Goal: Communication & Community: Answer question/provide support

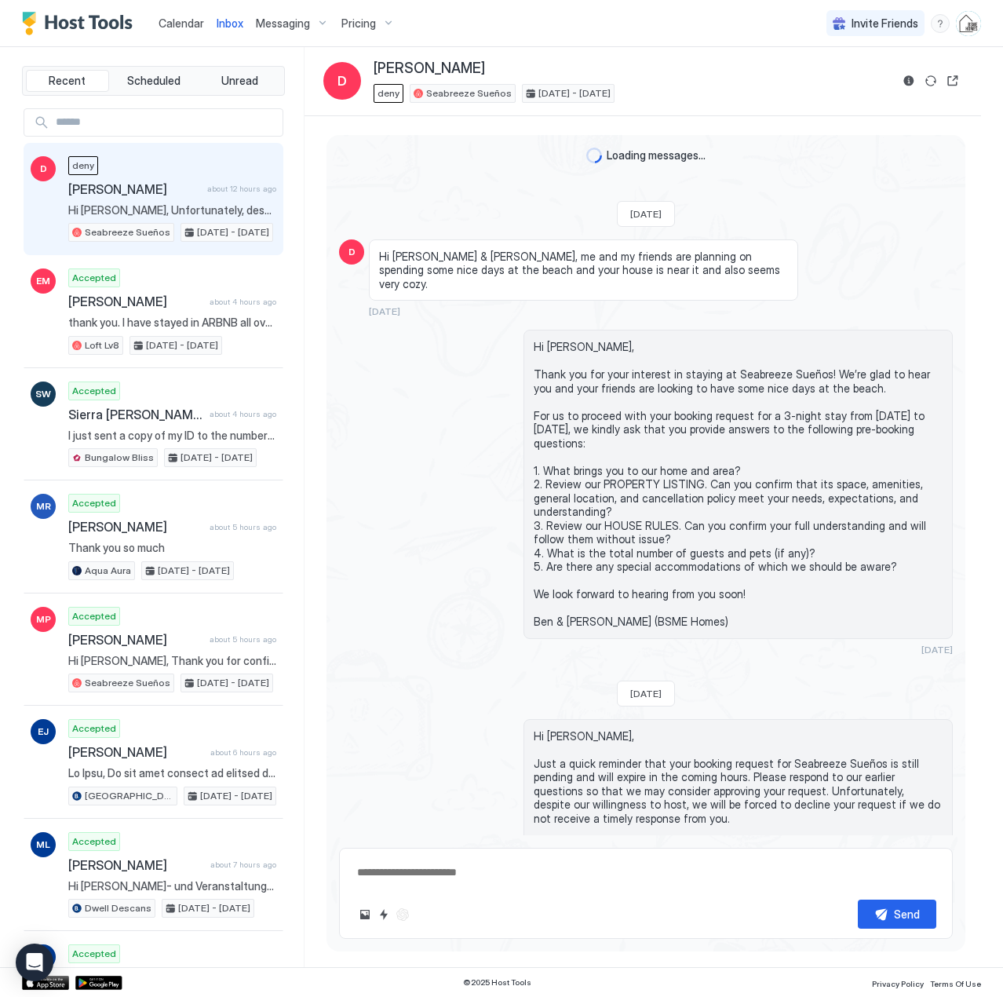
scroll to position [244, 0]
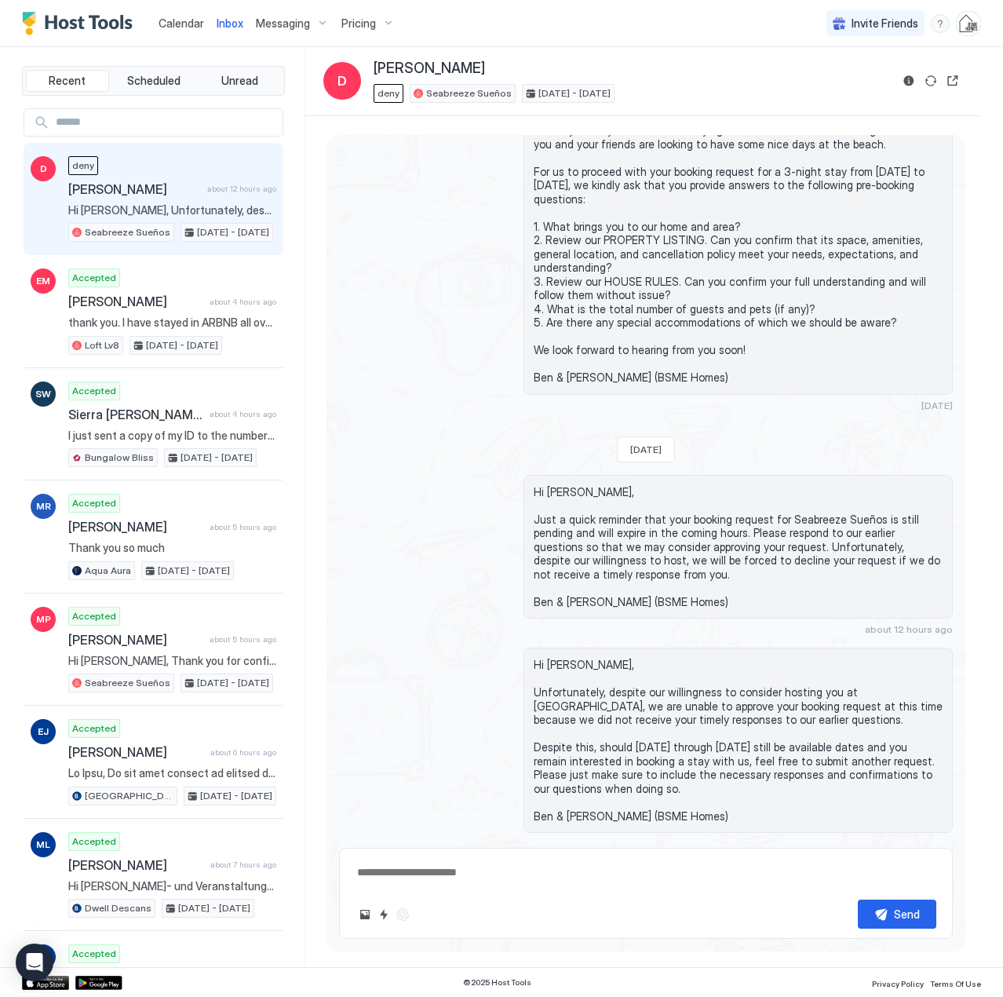
click at [182, 195] on span "[PERSON_NAME]" at bounding box center [134, 189] width 133 height 16
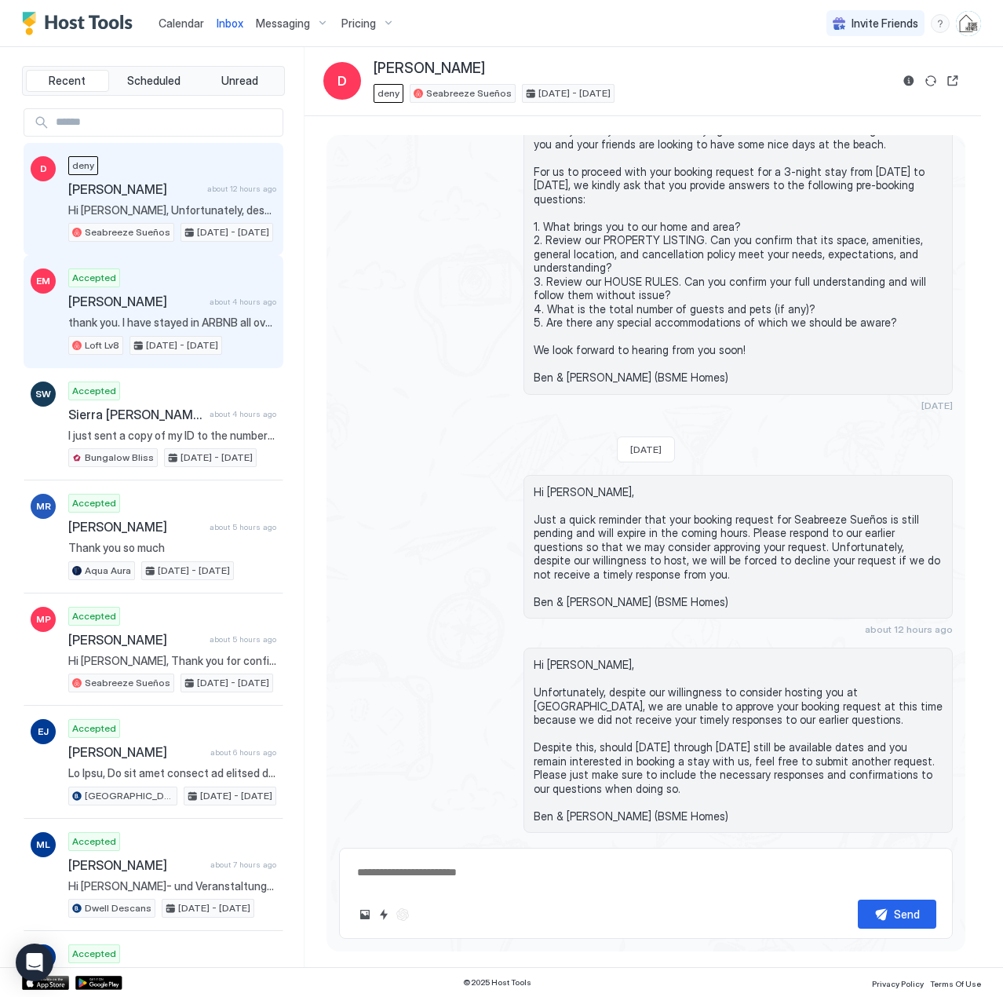
click at [164, 299] on span "[PERSON_NAME]" at bounding box center [135, 302] width 135 height 16
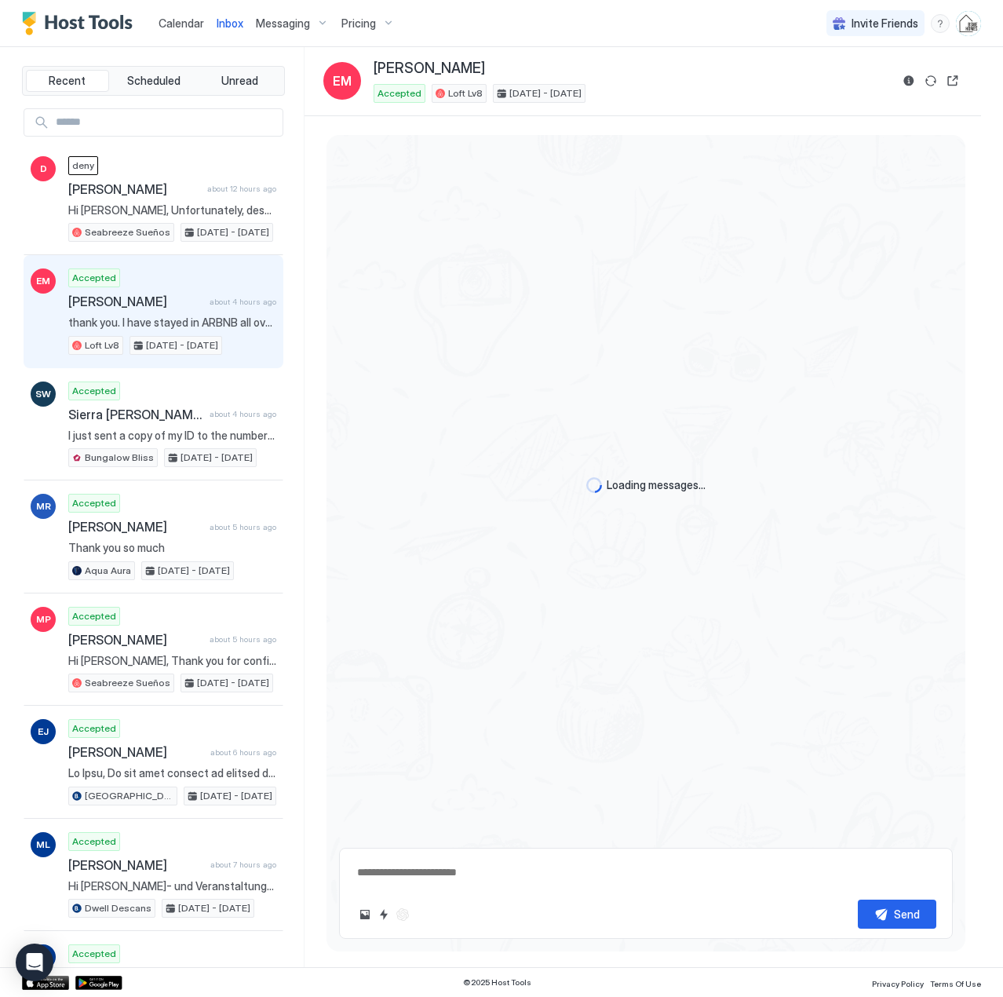
type textarea "*"
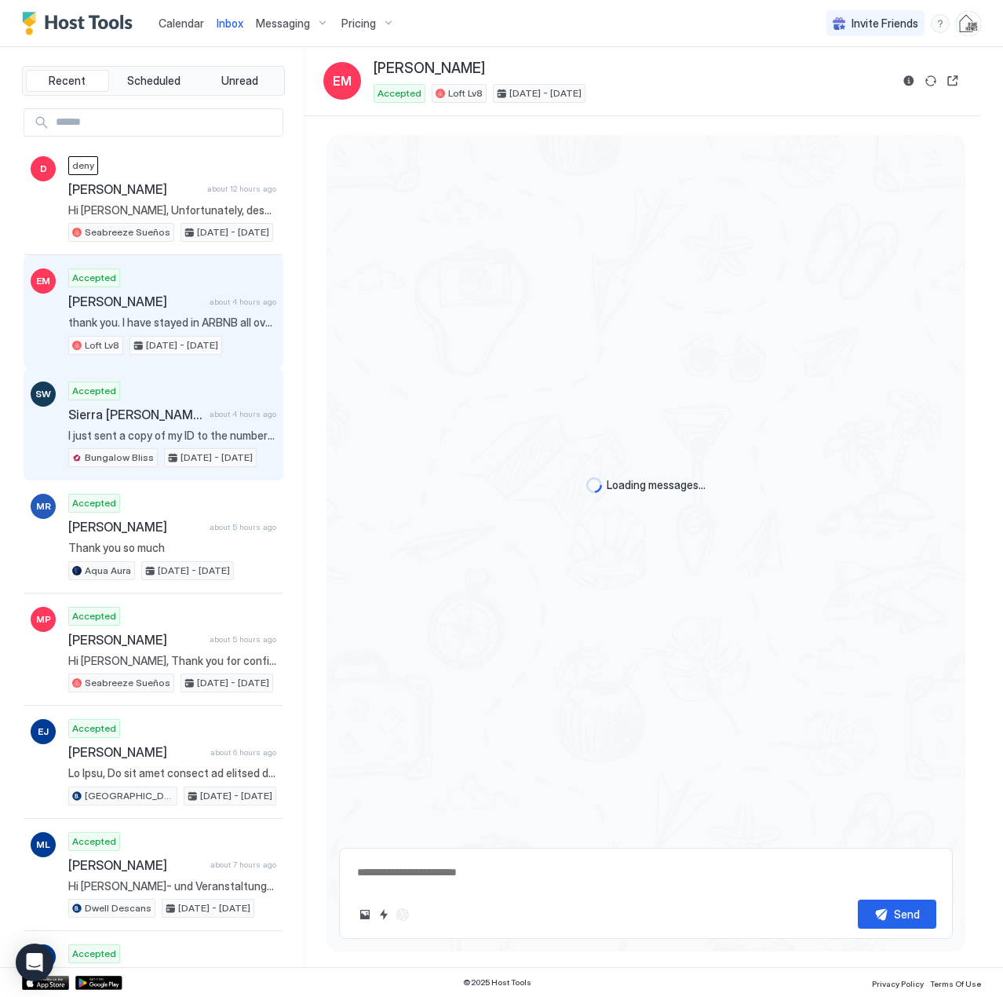
scroll to position [2480, 0]
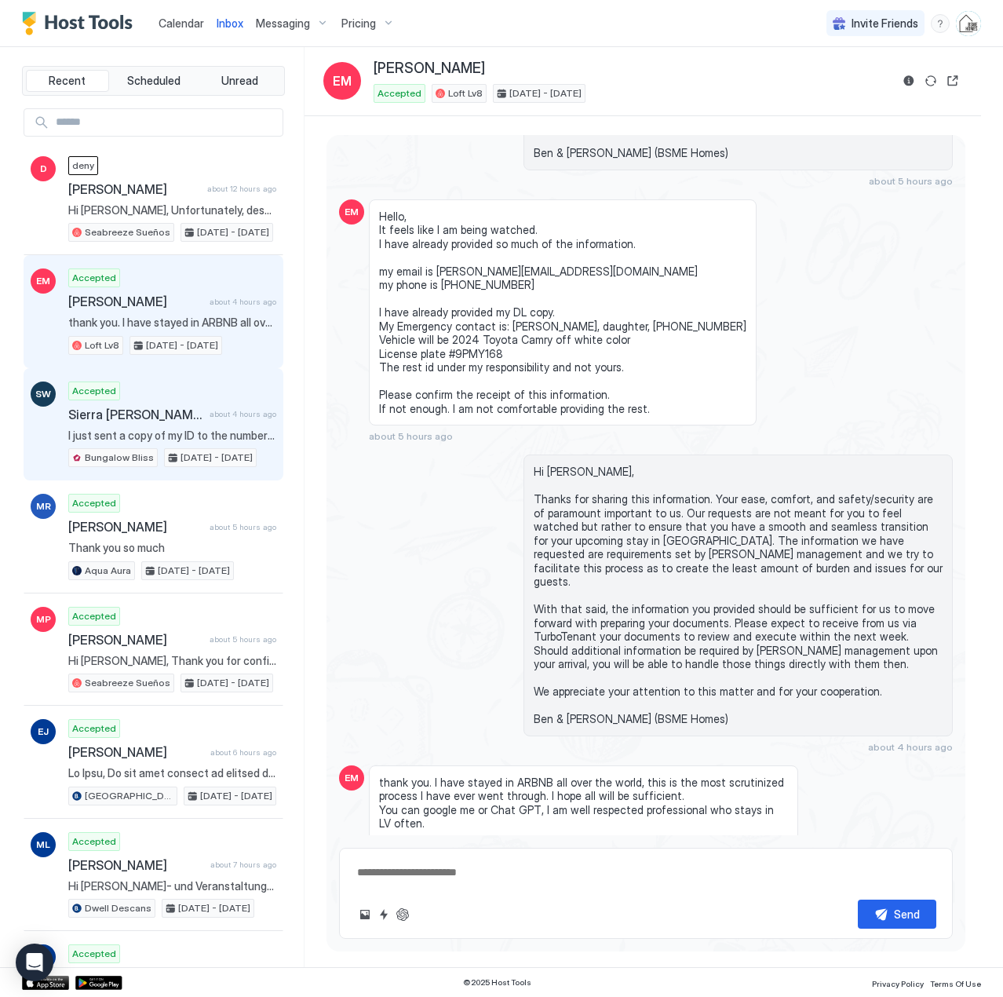
click at [185, 407] on span "Sierra [PERSON_NAME]" at bounding box center [135, 415] width 135 height 16
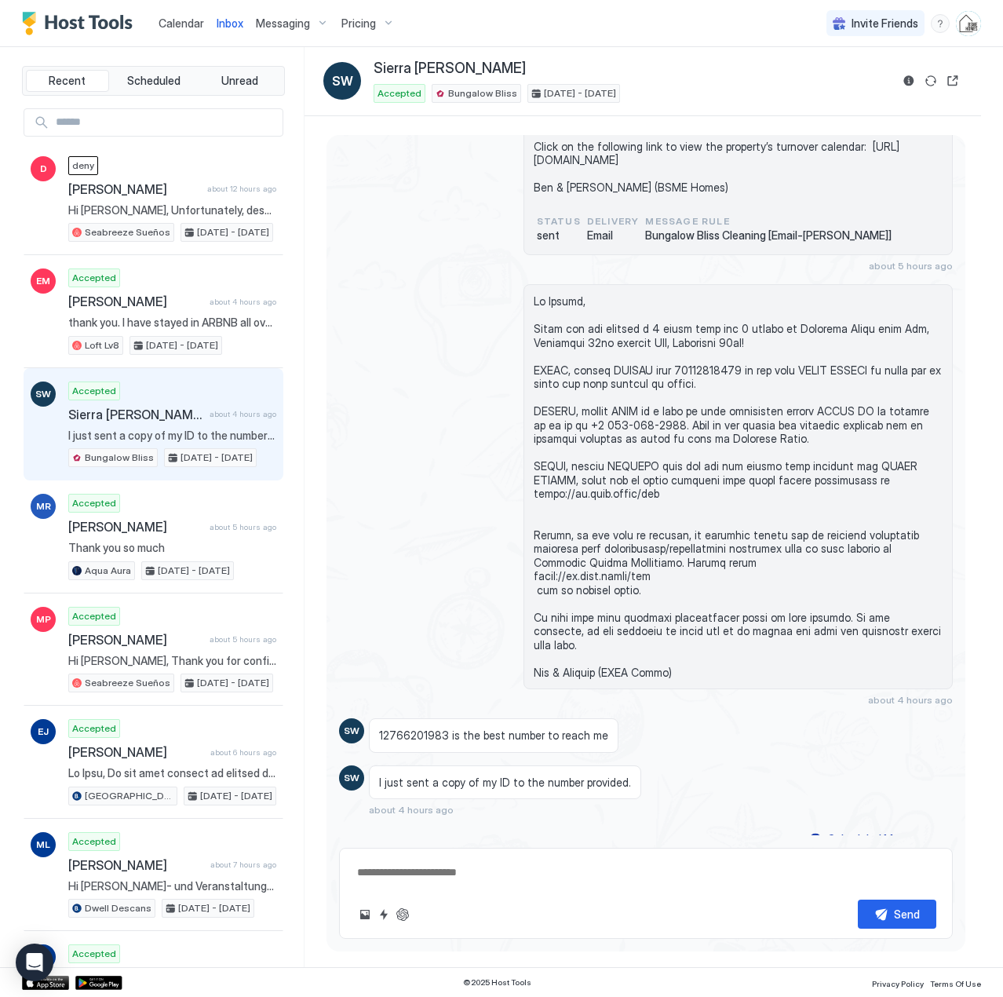
scroll to position [815, 0]
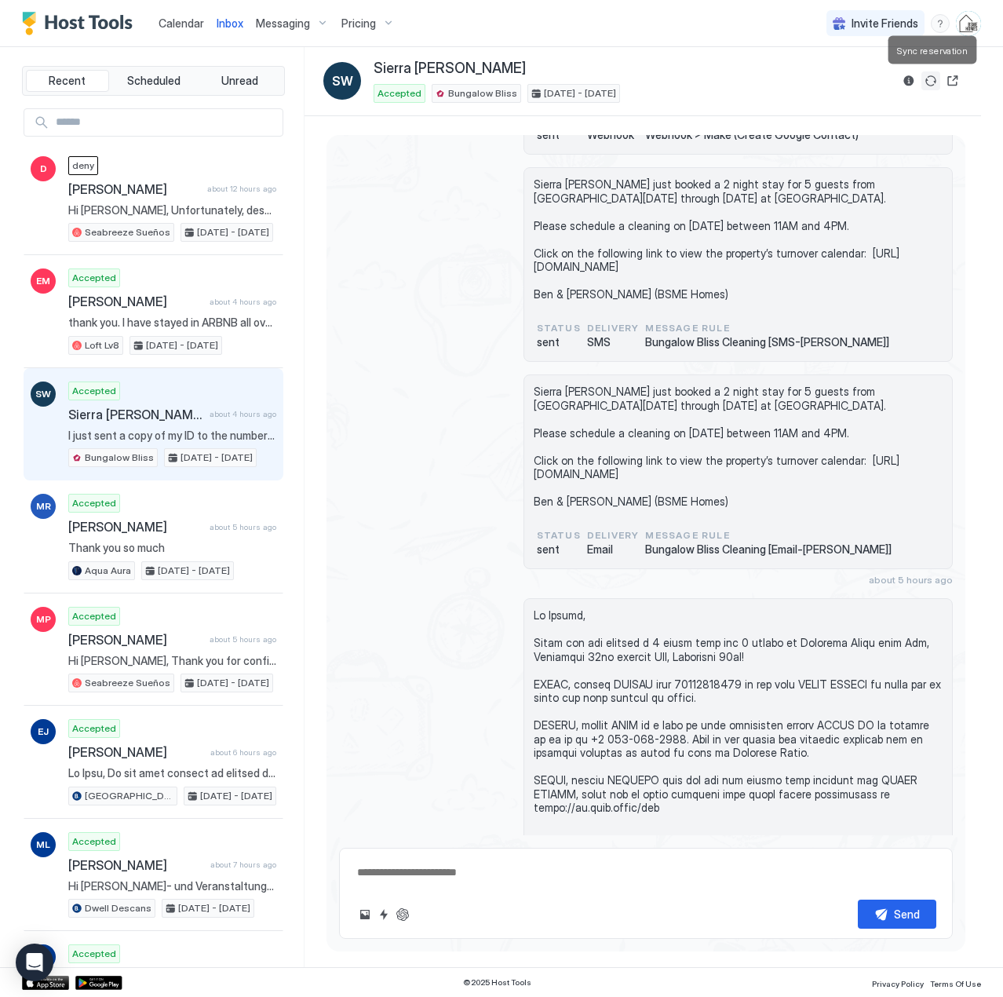
click at [928, 78] on button "Sync reservation" at bounding box center [930, 80] width 19 height 19
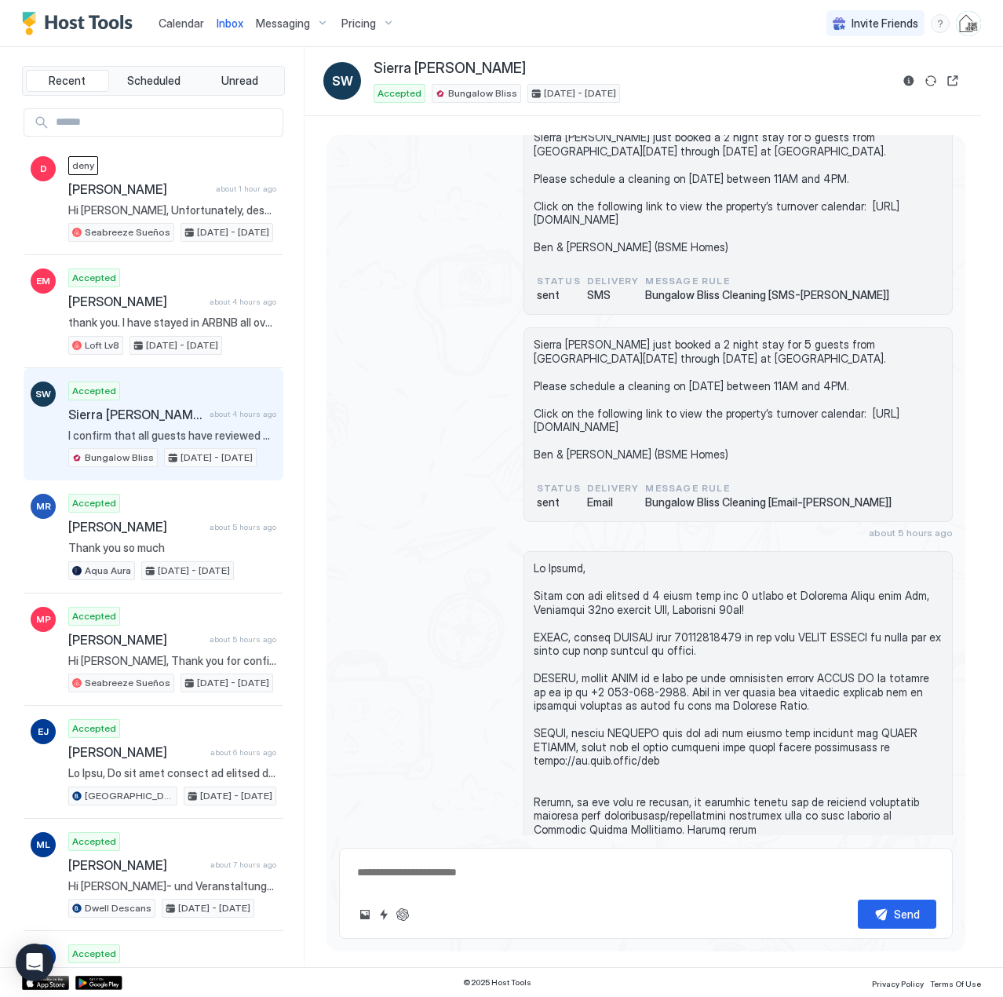
scroll to position [1176, 0]
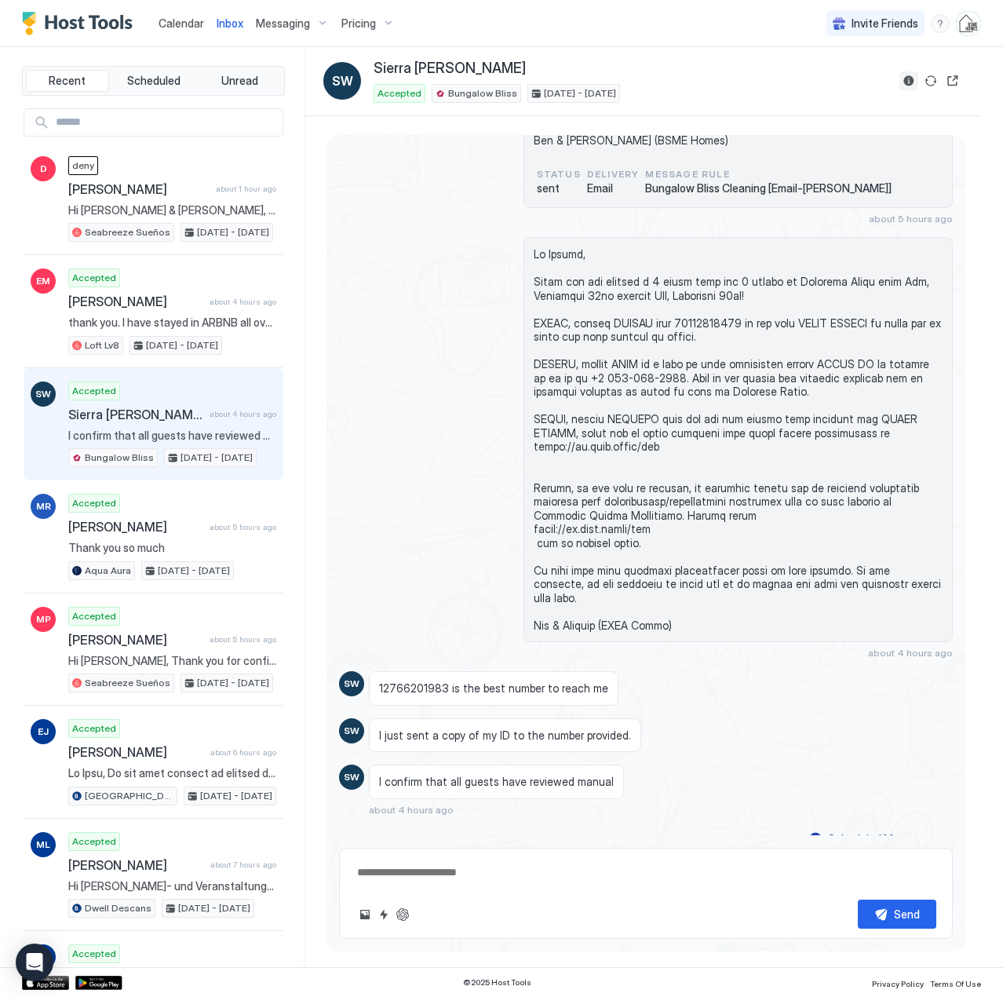
click at [910, 81] on button "Reservation information" at bounding box center [908, 80] width 19 height 19
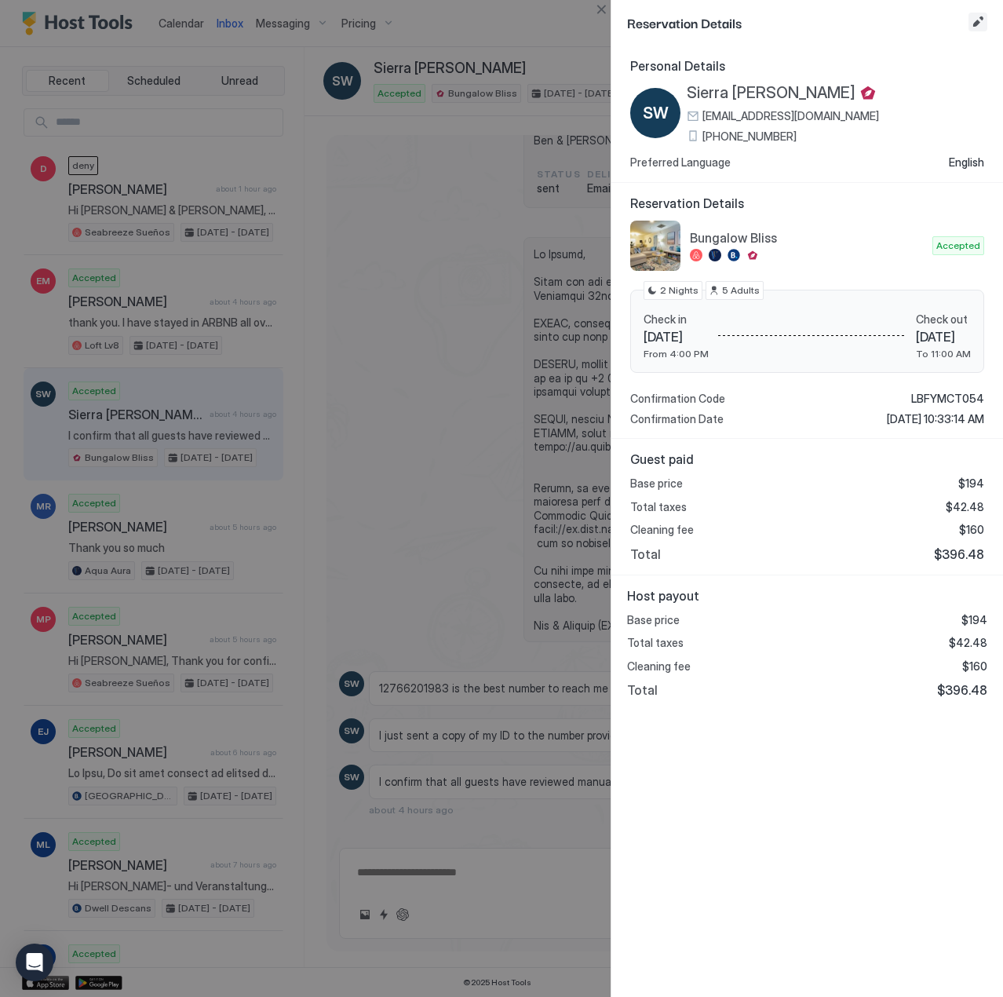
click at [981, 14] on button "Edit reservation" at bounding box center [978, 22] width 19 height 19
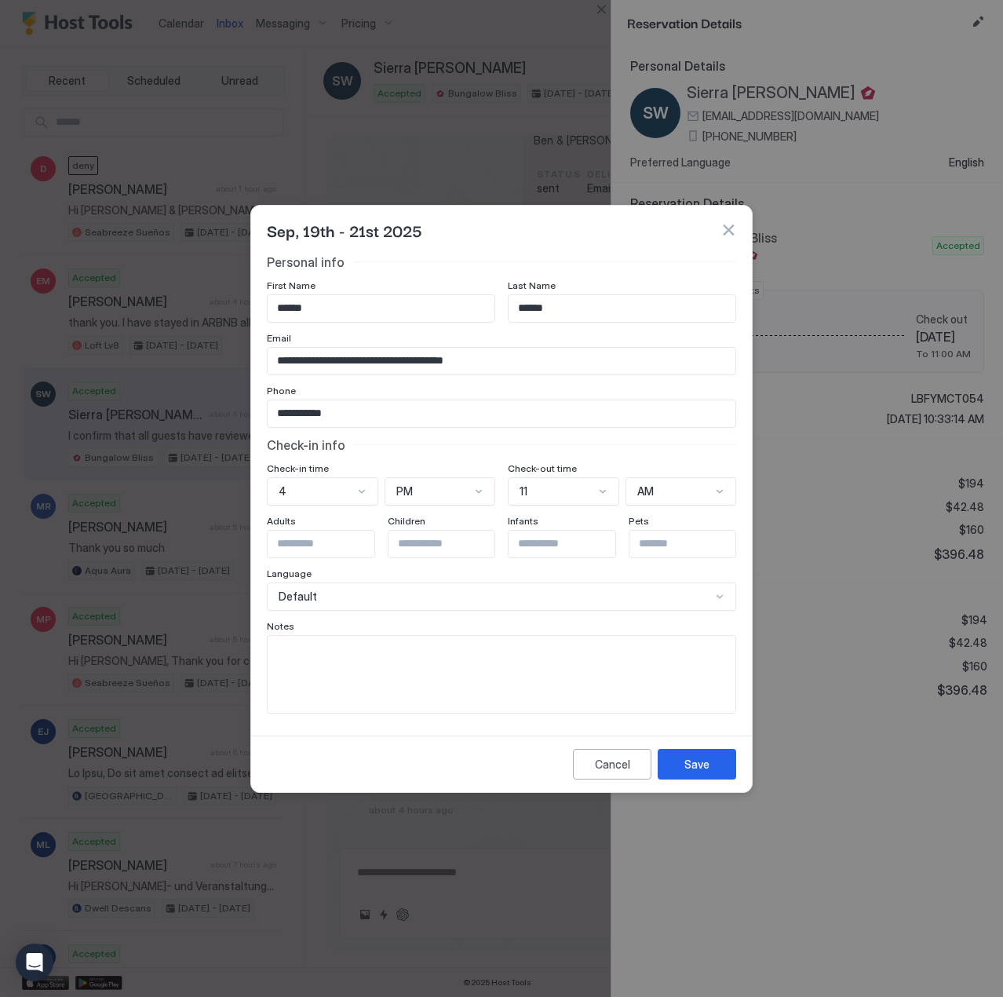
click at [453, 687] on textarea "Input Field" at bounding box center [502, 674] width 468 height 77
type textarea "**********"
click at [717, 764] on button "Save" at bounding box center [697, 764] width 78 height 31
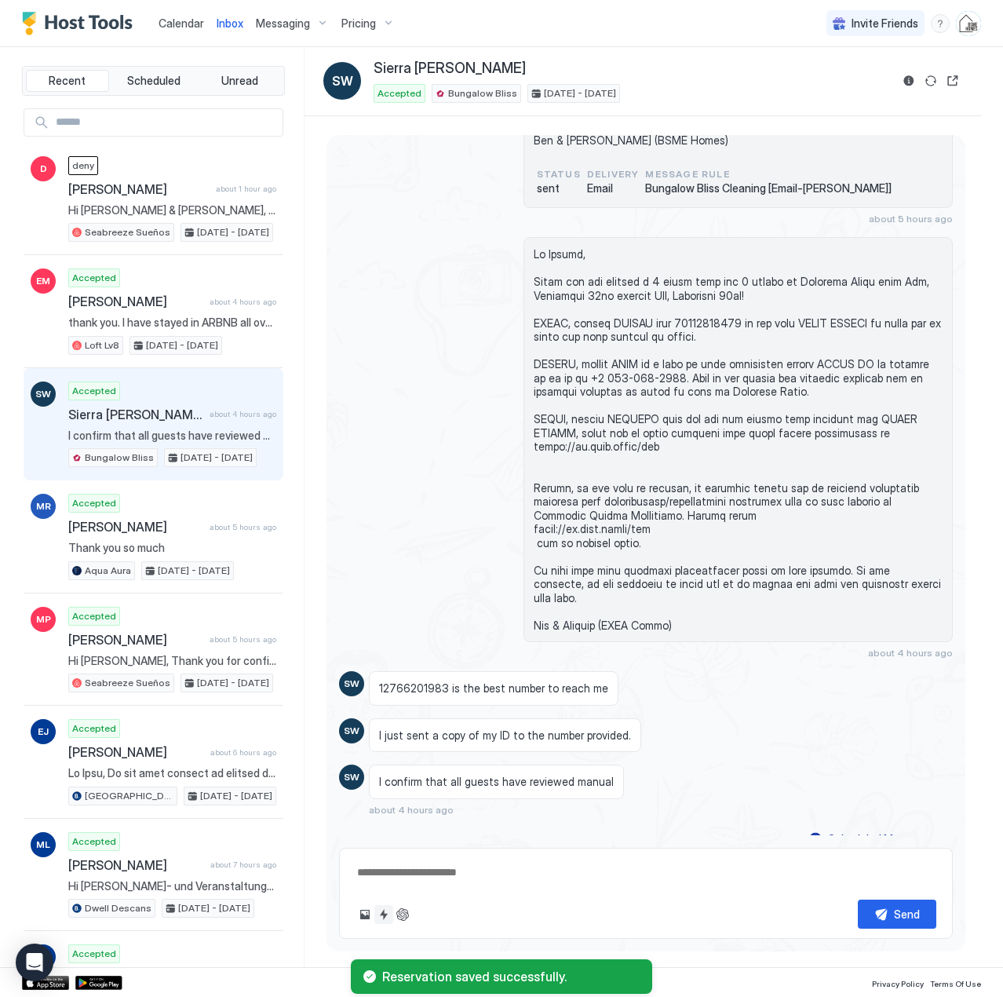
click at [383, 914] on button "Quick reply" at bounding box center [383, 914] width 19 height 19
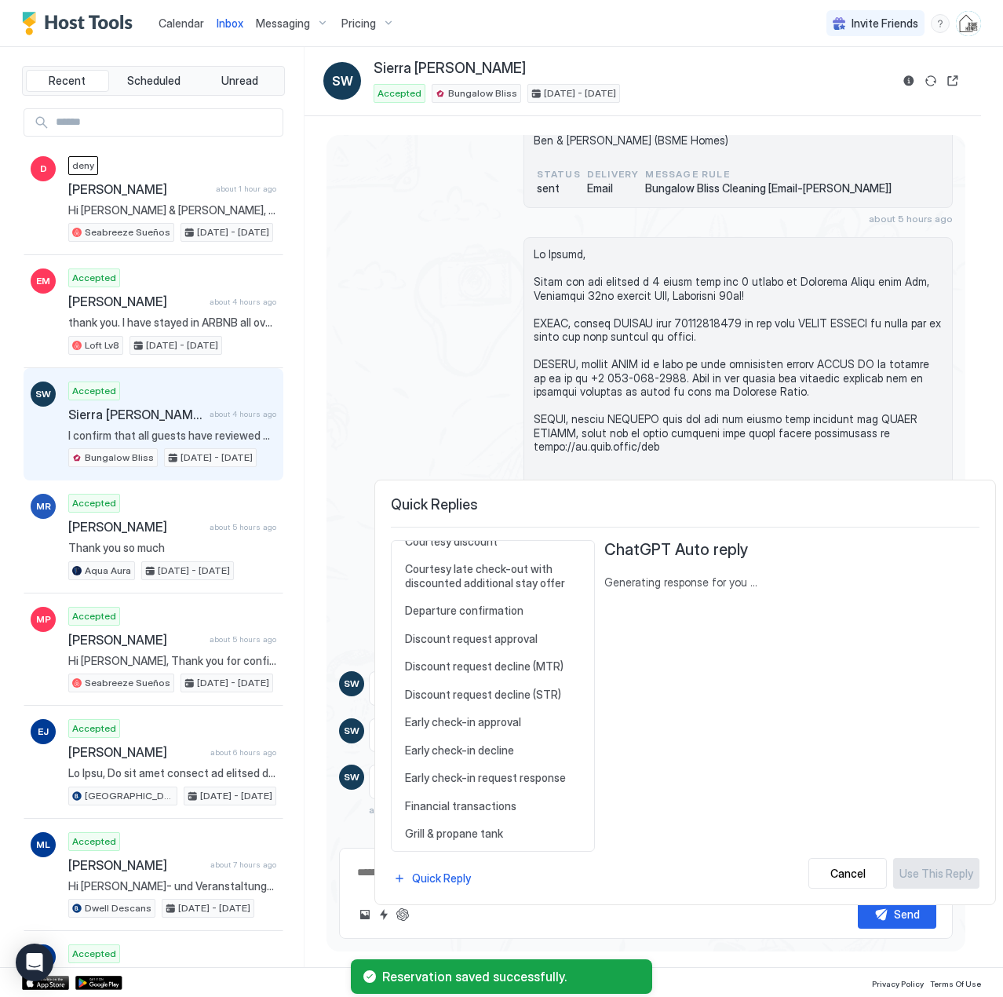
scroll to position [706, 0]
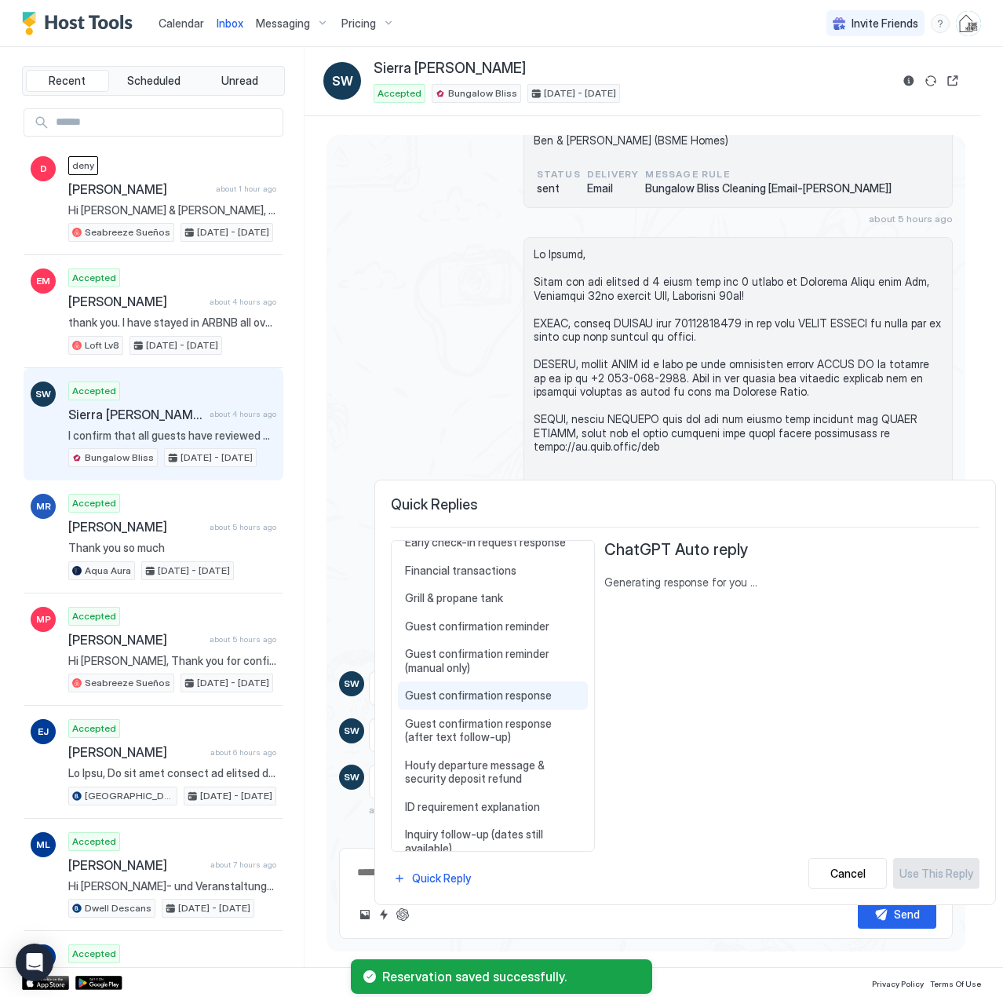
click at [467, 703] on div "Guest confirmation response Thanks for the confirmations and providing a copy o…" at bounding box center [493, 695] width 190 height 28
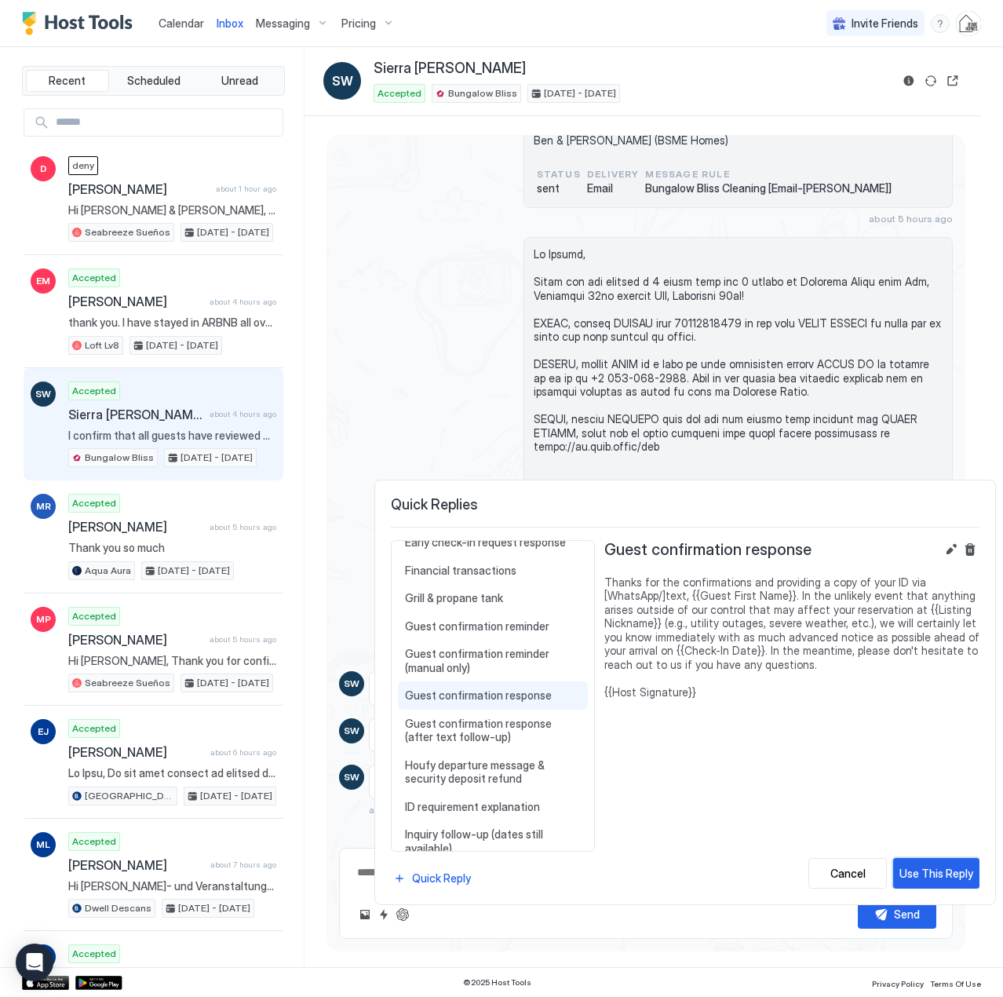
click at [918, 876] on div "Use This Reply" at bounding box center [936, 873] width 74 height 16
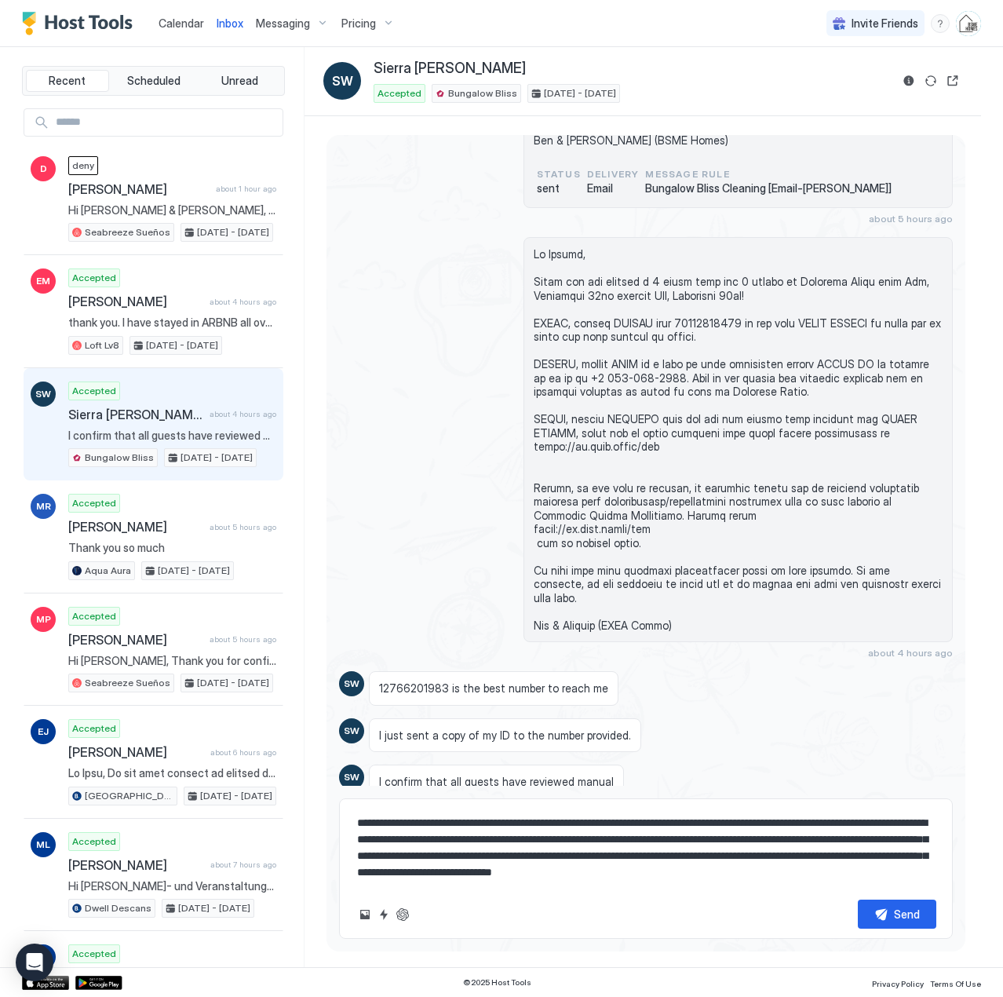
click at [525, 834] on textarea "**********" at bounding box center [646, 847] width 581 height 78
drag, startPoint x: 645, startPoint y: 825, endPoint x: 826, endPoint y: 852, distance: 182.6
click at [647, 825] on textarea "**********" at bounding box center [646, 847] width 581 height 78
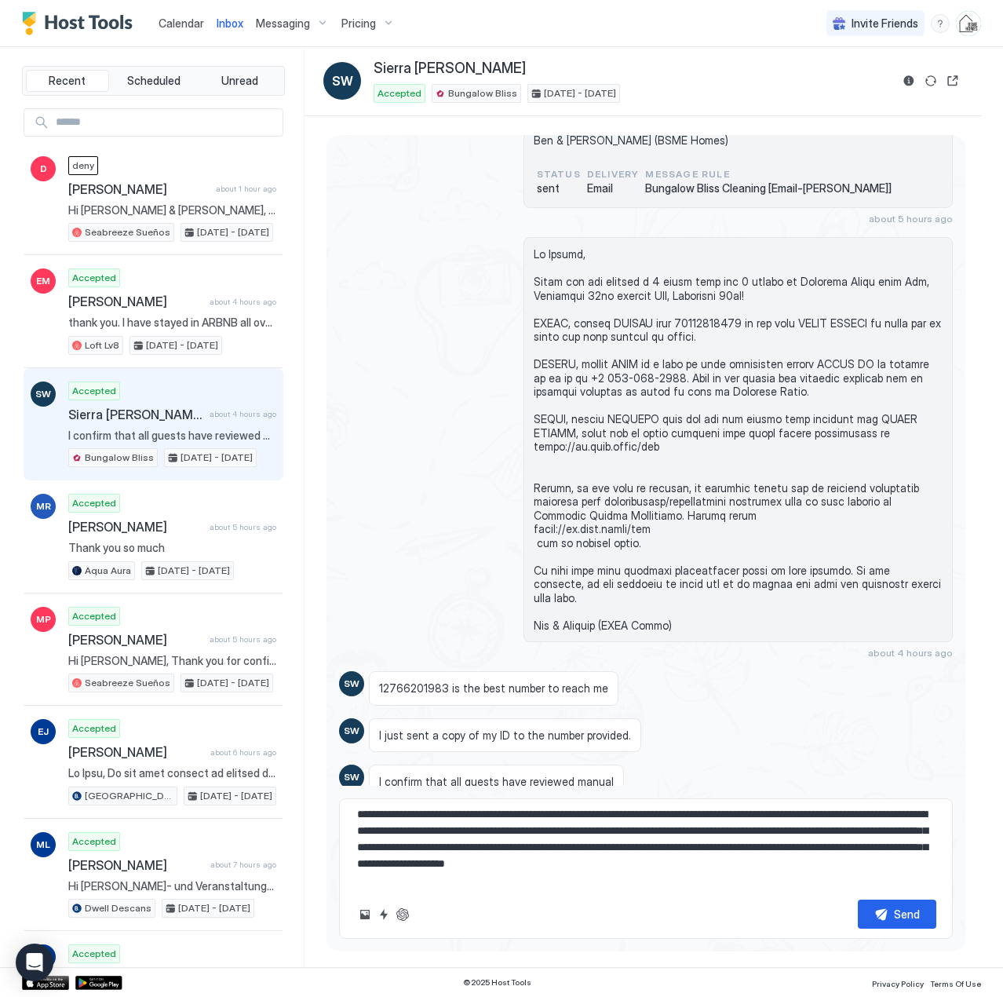
scroll to position [25, 0]
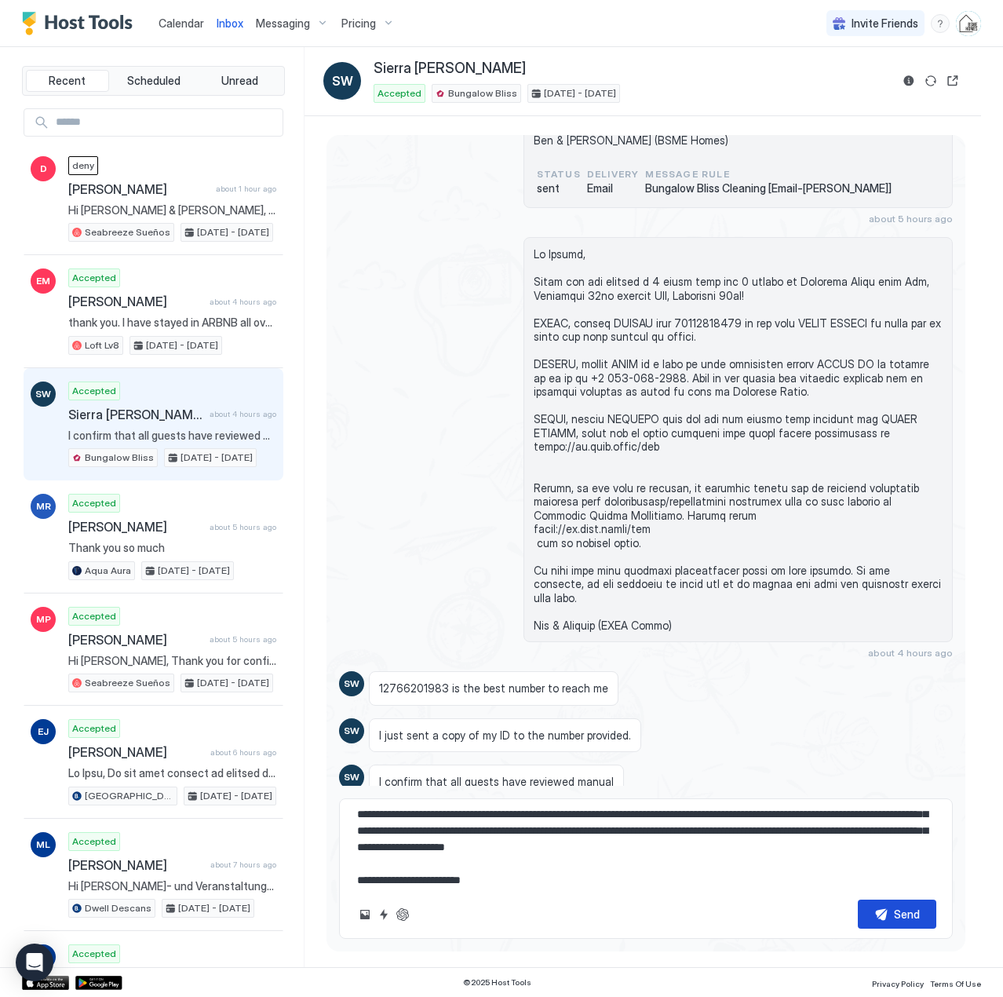
type textarea "**********"
click at [929, 922] on button "Send" at bounding box center [897, 913] width 78 height 29
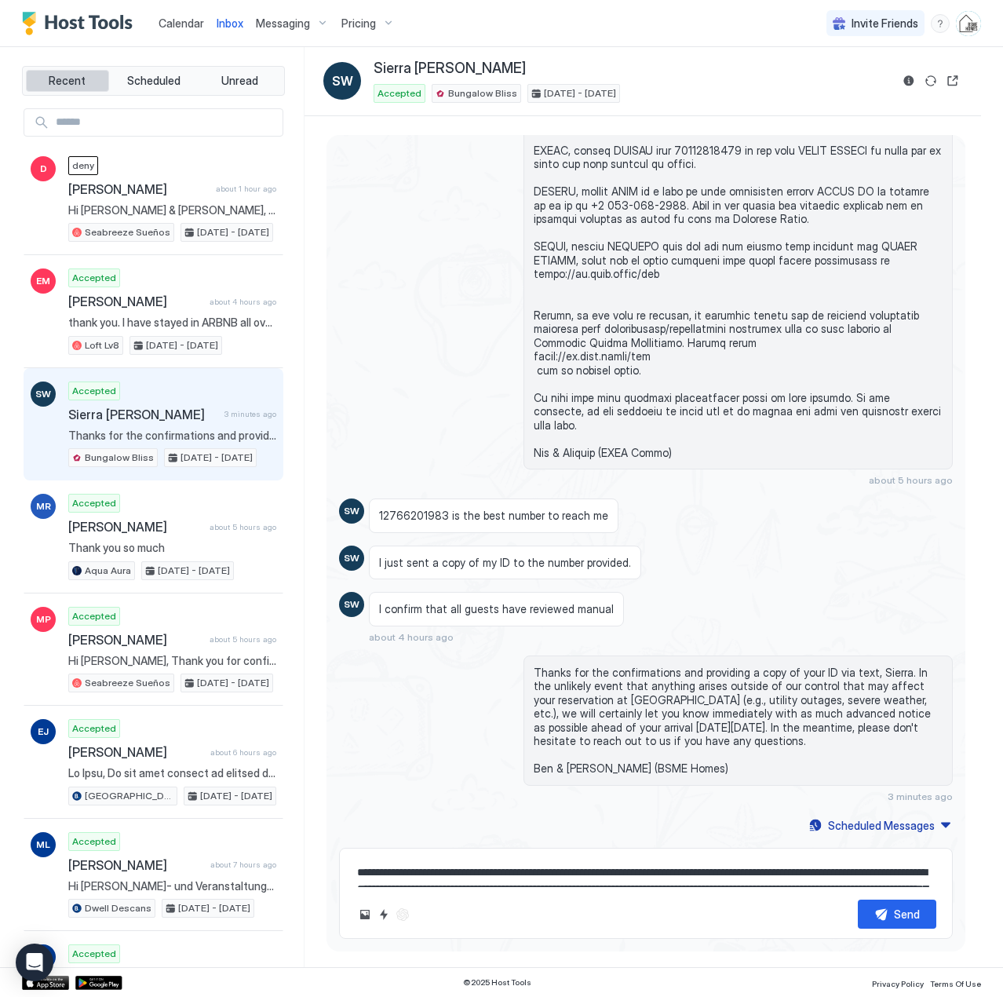
scroll to position [1319, 0]
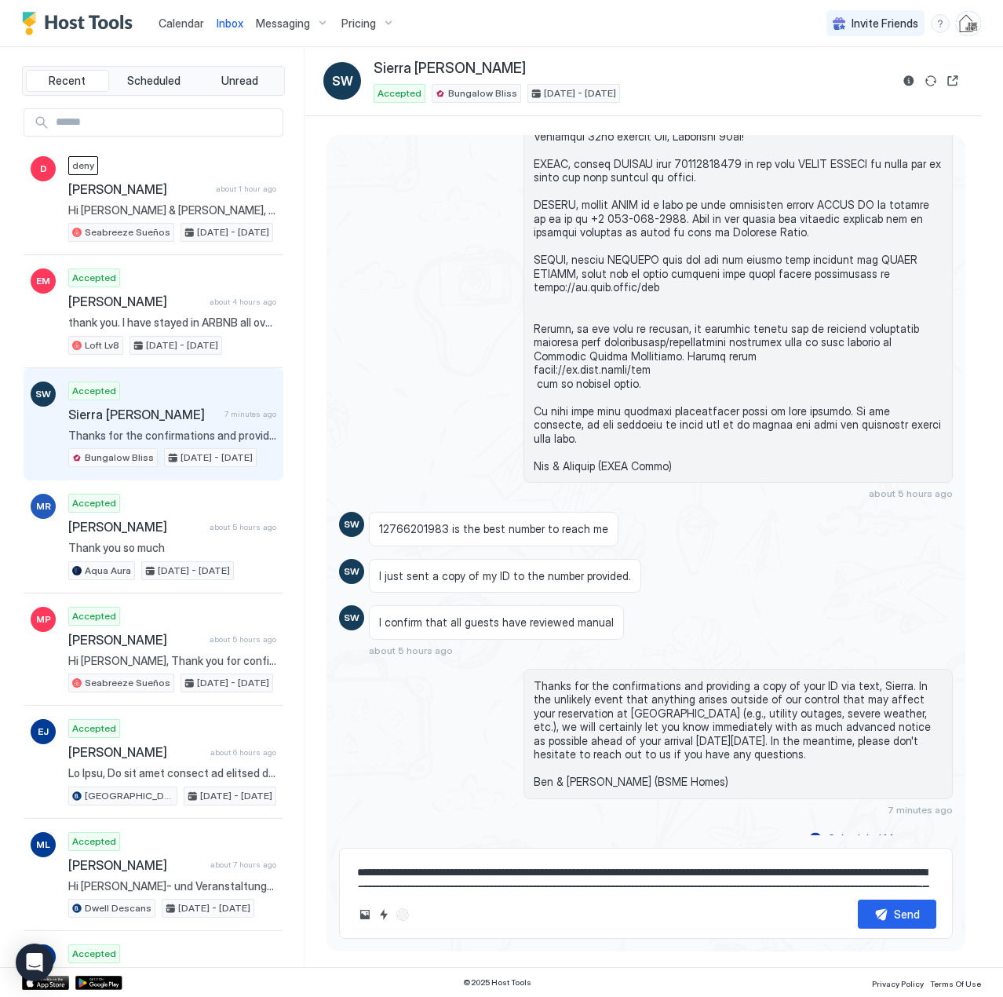
click at [205, 22] on div "Calendar" at bounding box center [181, 23] width 58 height 29
click at [177, 24] on span "Calendar" at bounding box center [182, 22] width 46 height 13
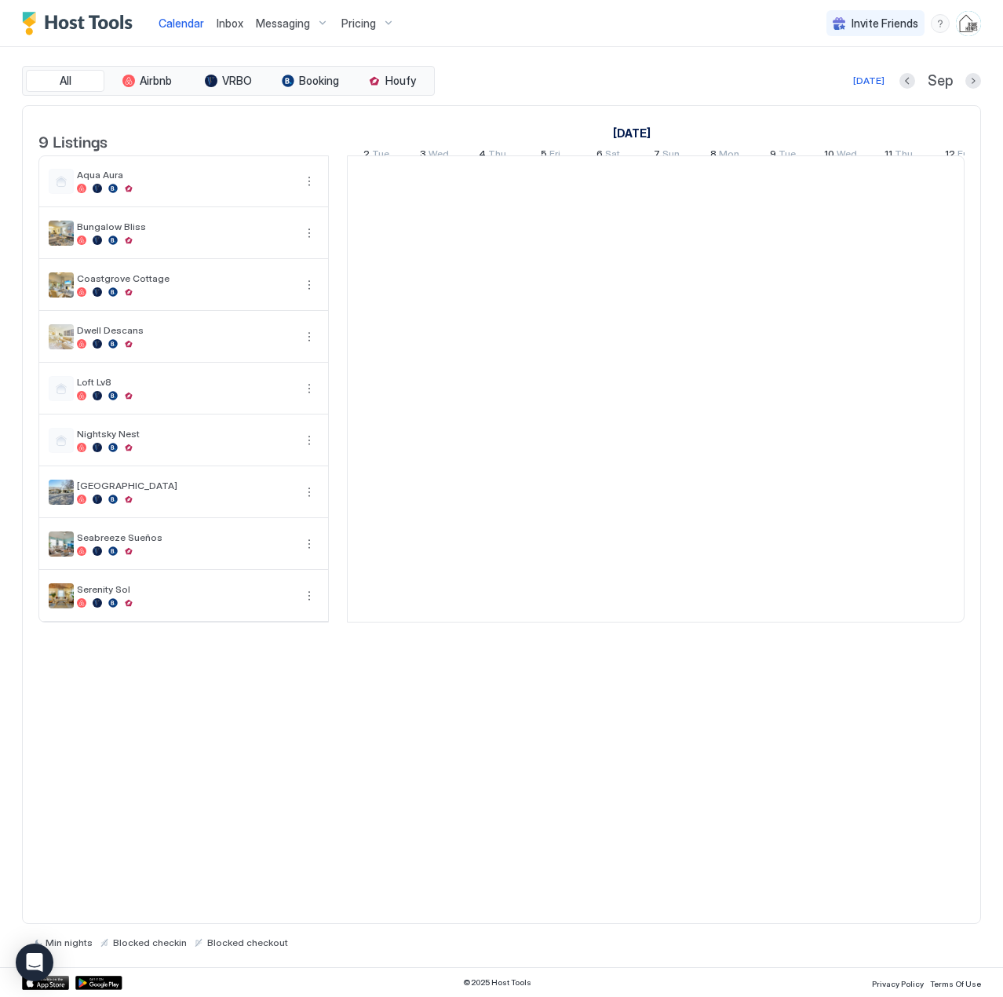
scroll to position [0, 872]
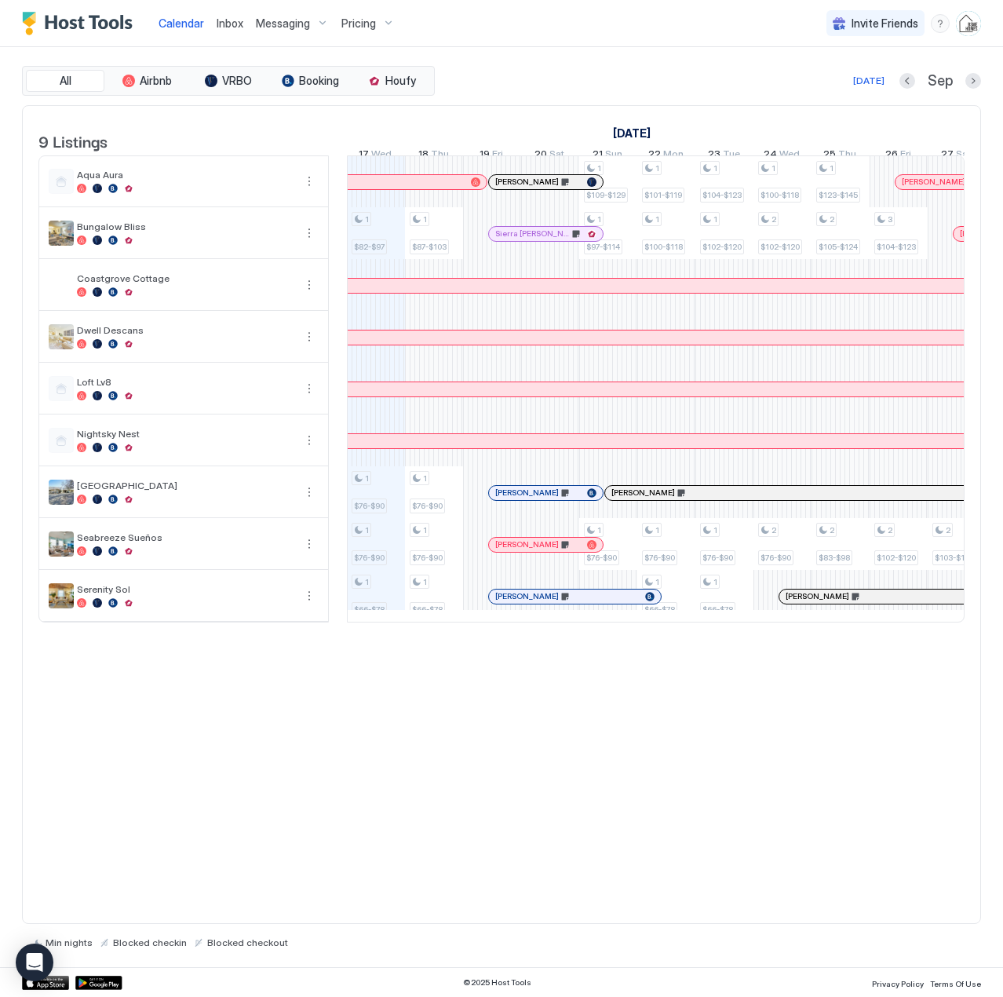
click at [217, 24] on span "Inbox" at bounding box center [230, 22] width 27 height 13
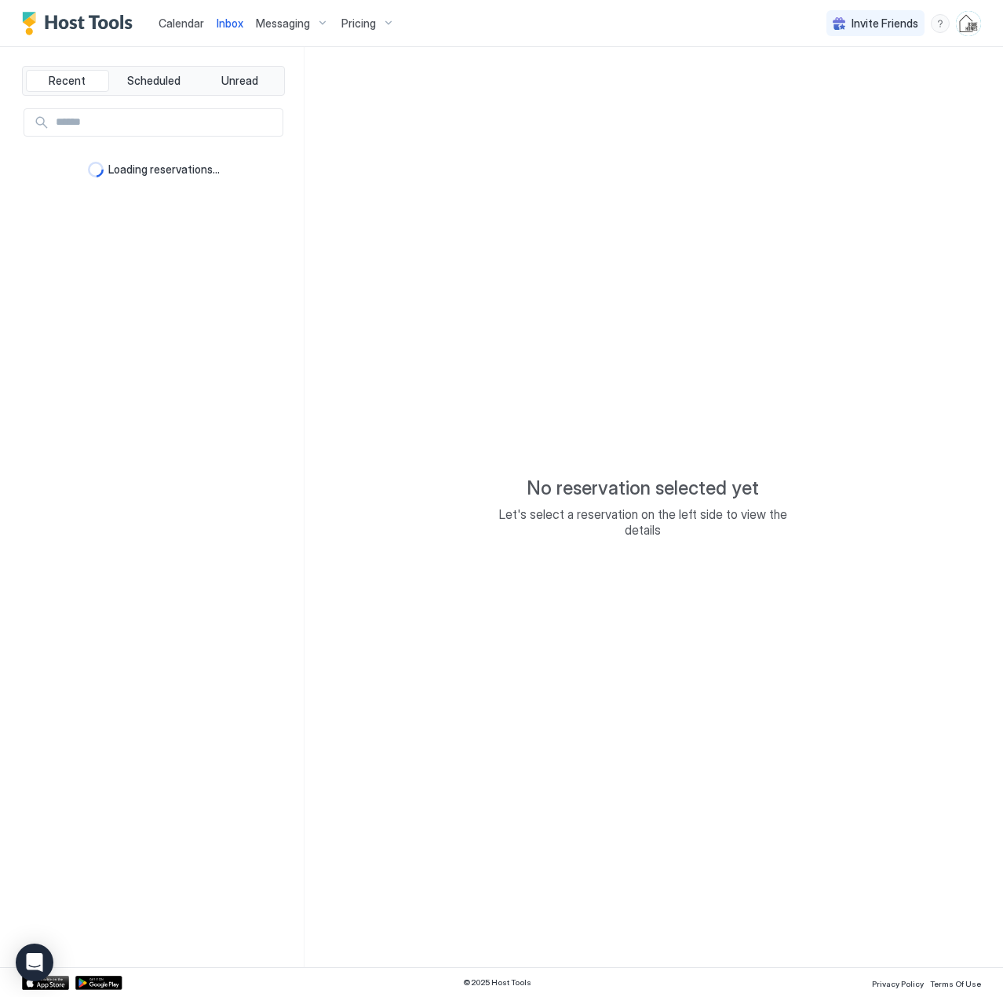
click at [183, 26] on span "Calendar" at bounding box center [182, 22] width 46 height 13
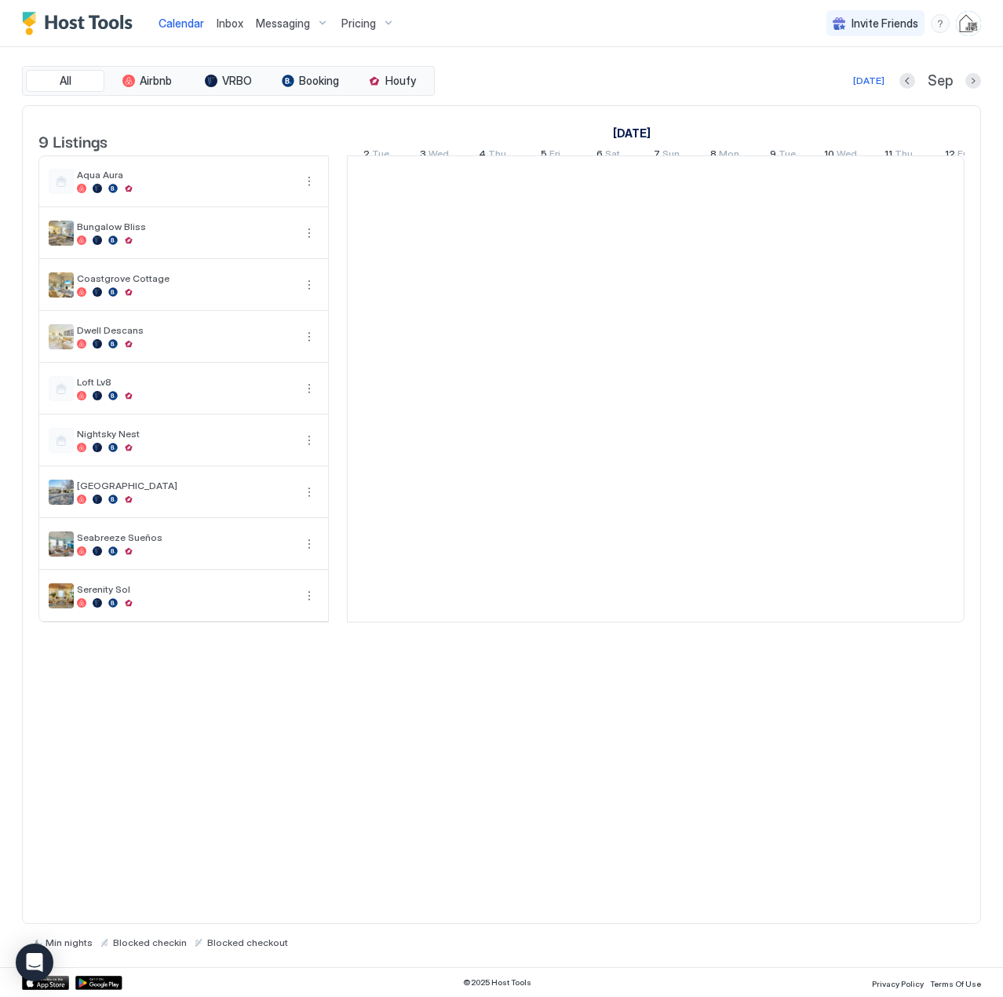
scroll to position [0, 872]
click at [228, 23] on span "Inbox" at bounding box center [230, 22] width 27 height 13
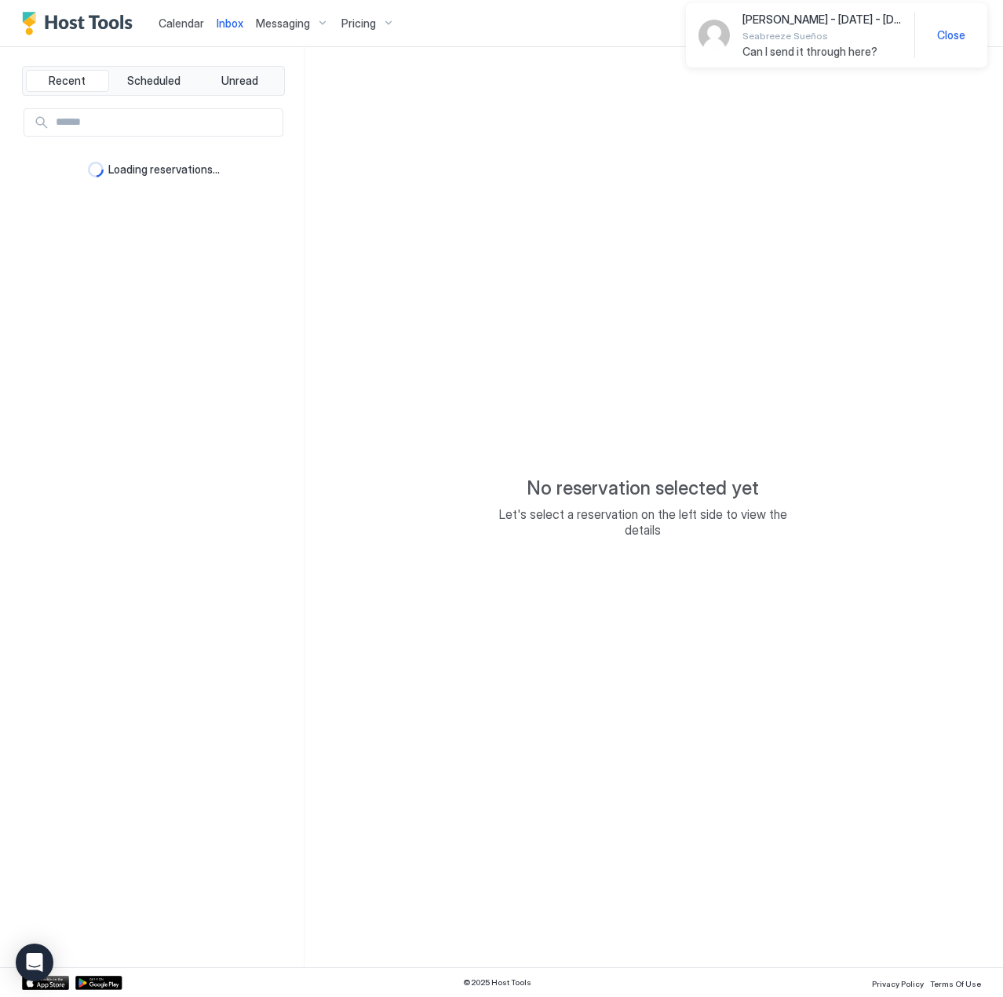
click at [763, 53] on span "Can I send it through here?" at bounding box center [822, 52] width 159 height 14
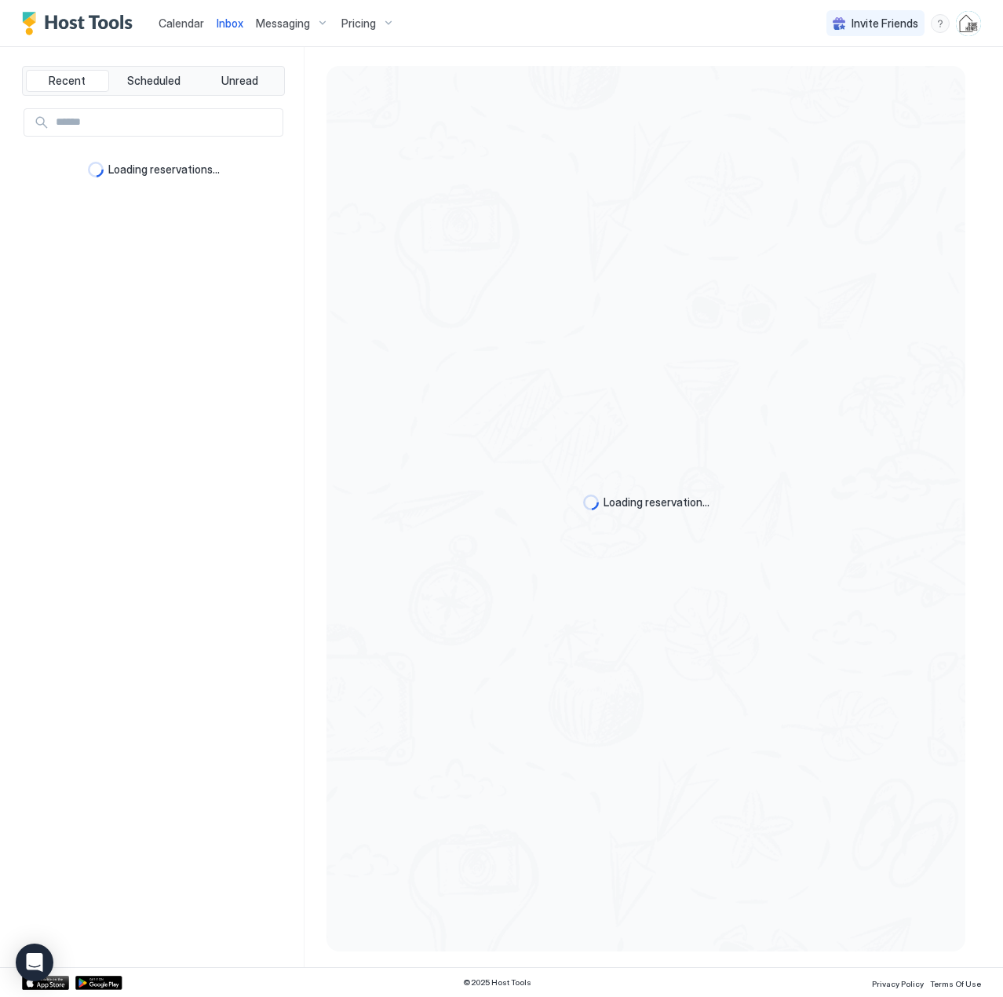
click at [175, 23] on span "Calendar" at bounding box center [182, 22] width 46 height 13
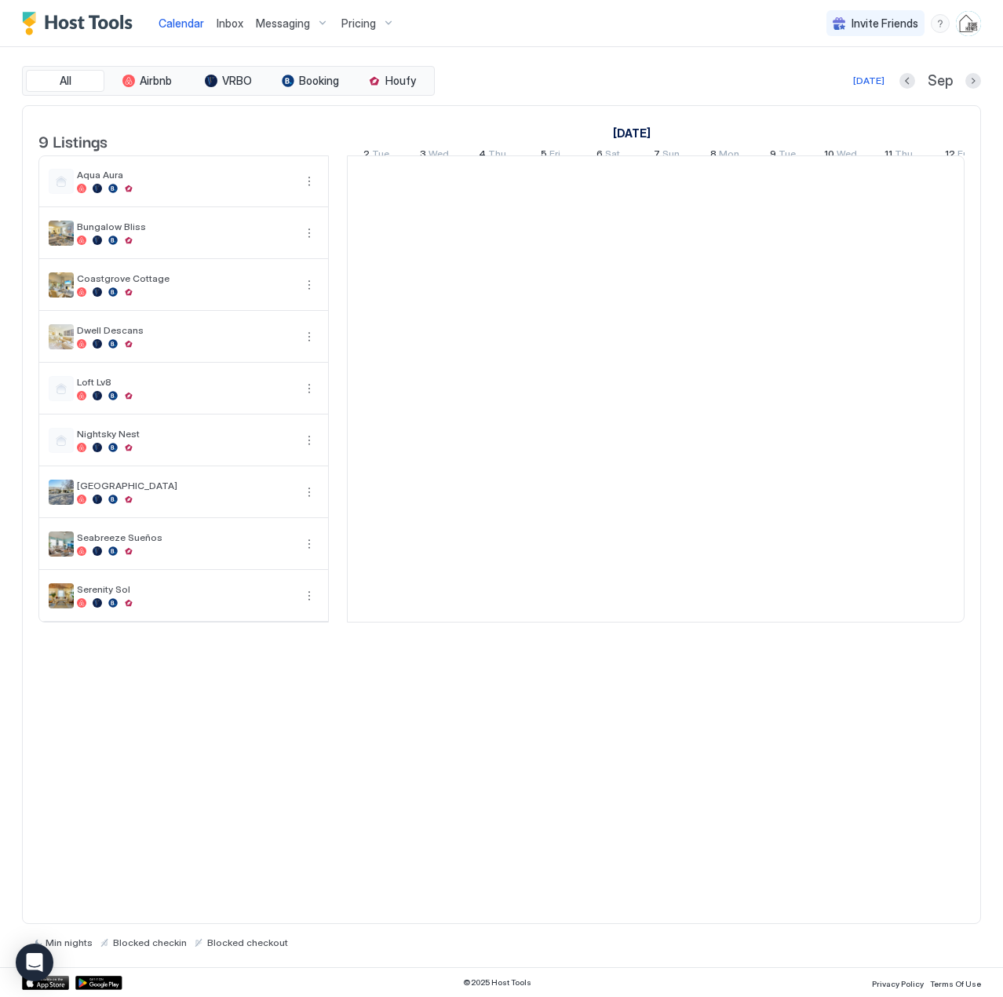
scroll to position [0, 872]
